Goal: Task Accomplishment & Management: Manage account settings

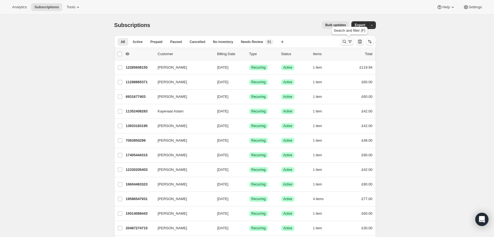
click at [347, 40] on icon "Search and filter results" at bounding box center [345, 42] width 6 height 6
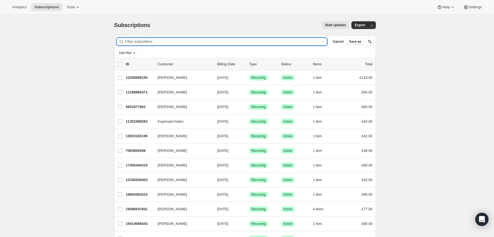
click at [271, 42] on input "Filter subscribers" at bounding box center [226, 42] width 202 height 8
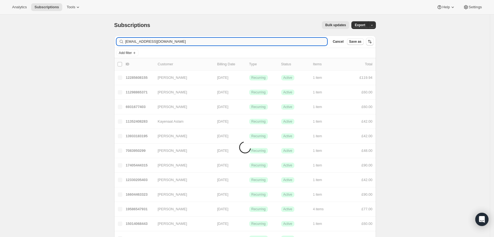
type input "Hayleywoolley82@btinternet.com"
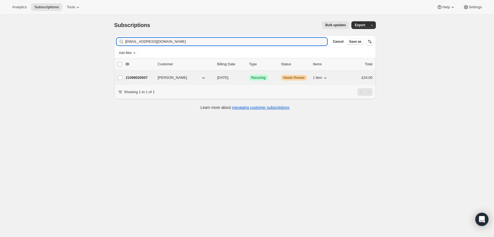
click at [275, 75] on div "Success Recurring" at bounding box center [263, 78] width 28 height 6
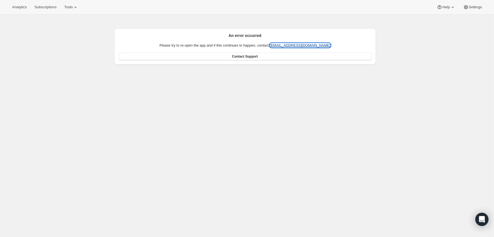
click at [297, 45] on link "support@awtomic.com" at bounding box center [300, 45] width 61 height 4
click at [329, 99] on div "An error occurred Please try to re-open the app and if this continues to happen…" at bounding box center [245, 133] width 490 height 237
click at [219, 101] on div "An error occurred Please try to re-open the app and if this continues to happen…" at bounding box center [245, 133] width 490 height 237
